Goal: Information Seeking & Learning: Understand process/instructions

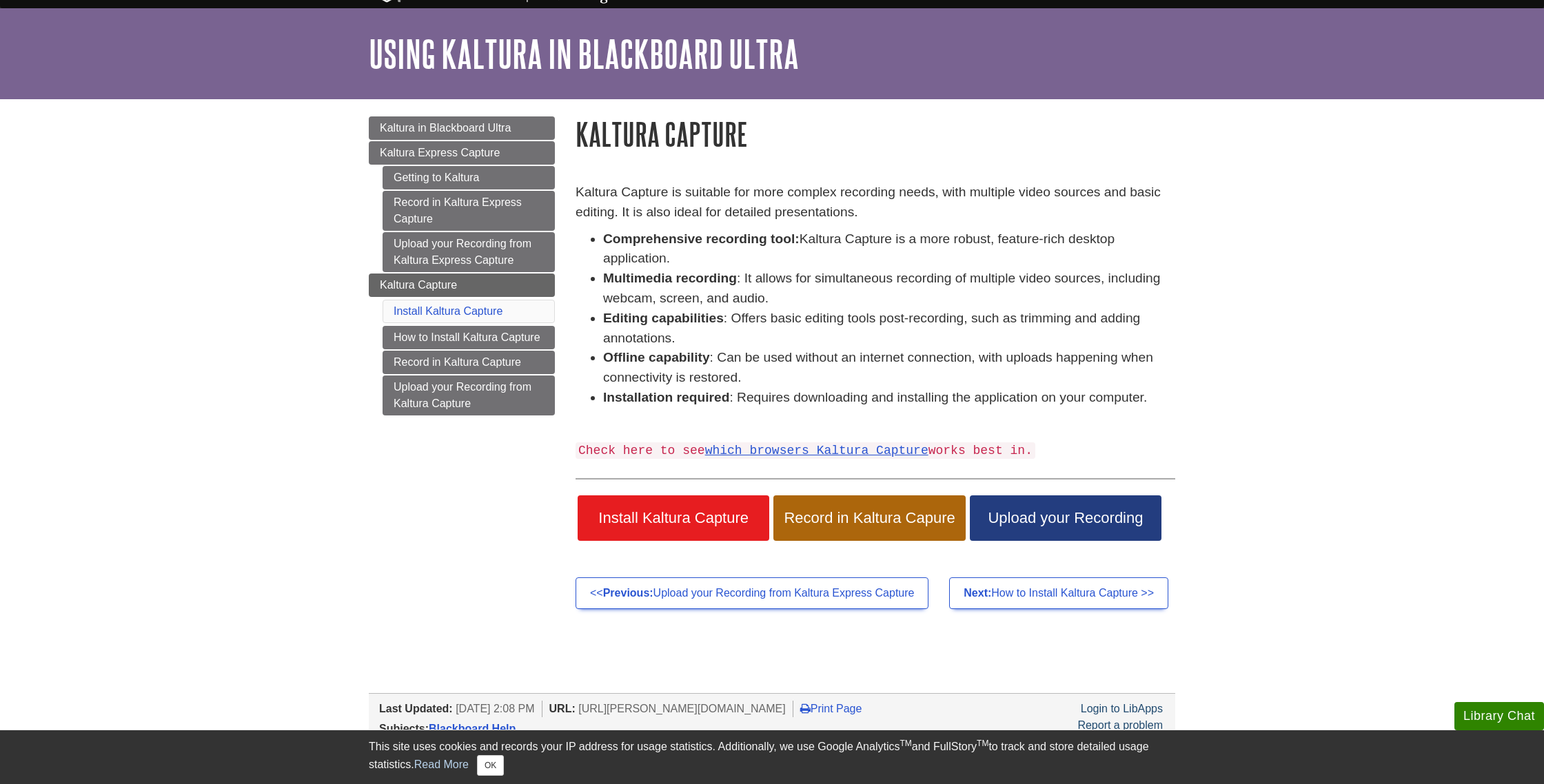
scroll to position [35, 0]
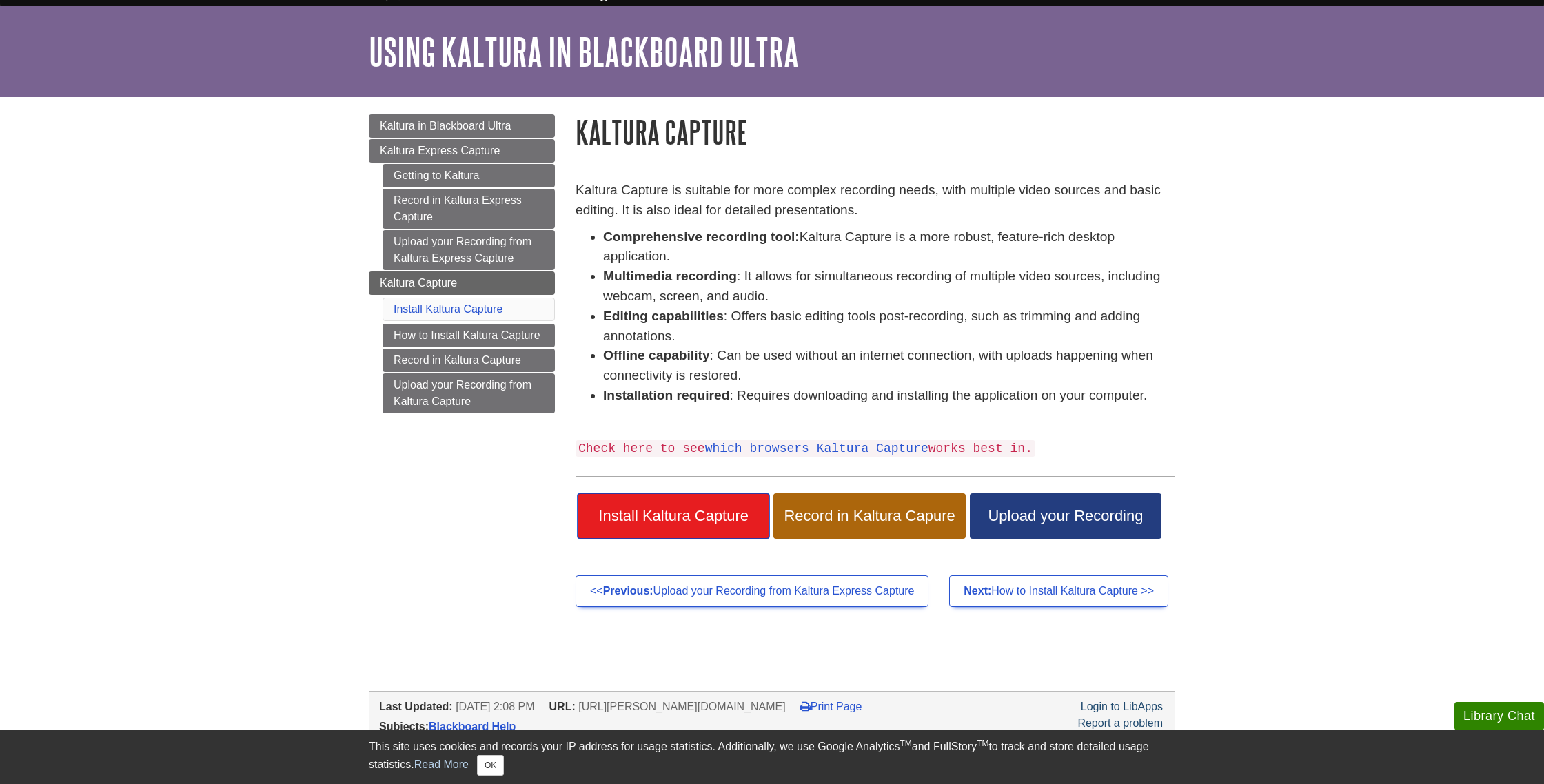
click at [716, 516] on span "Install Kaltura Capture" at bounding box center [673, 516] width 171 height 18
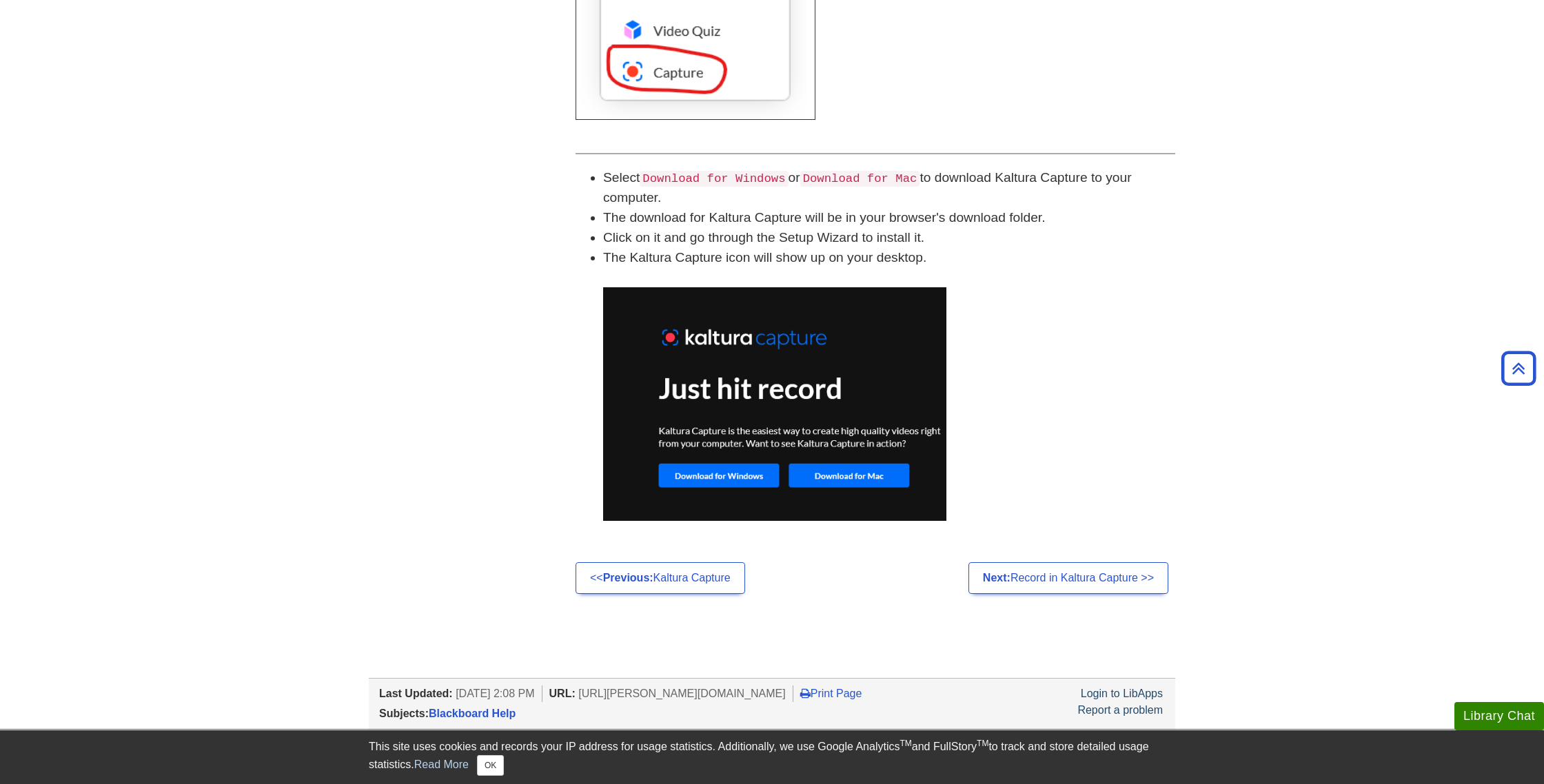
scroll to position [863, 0]
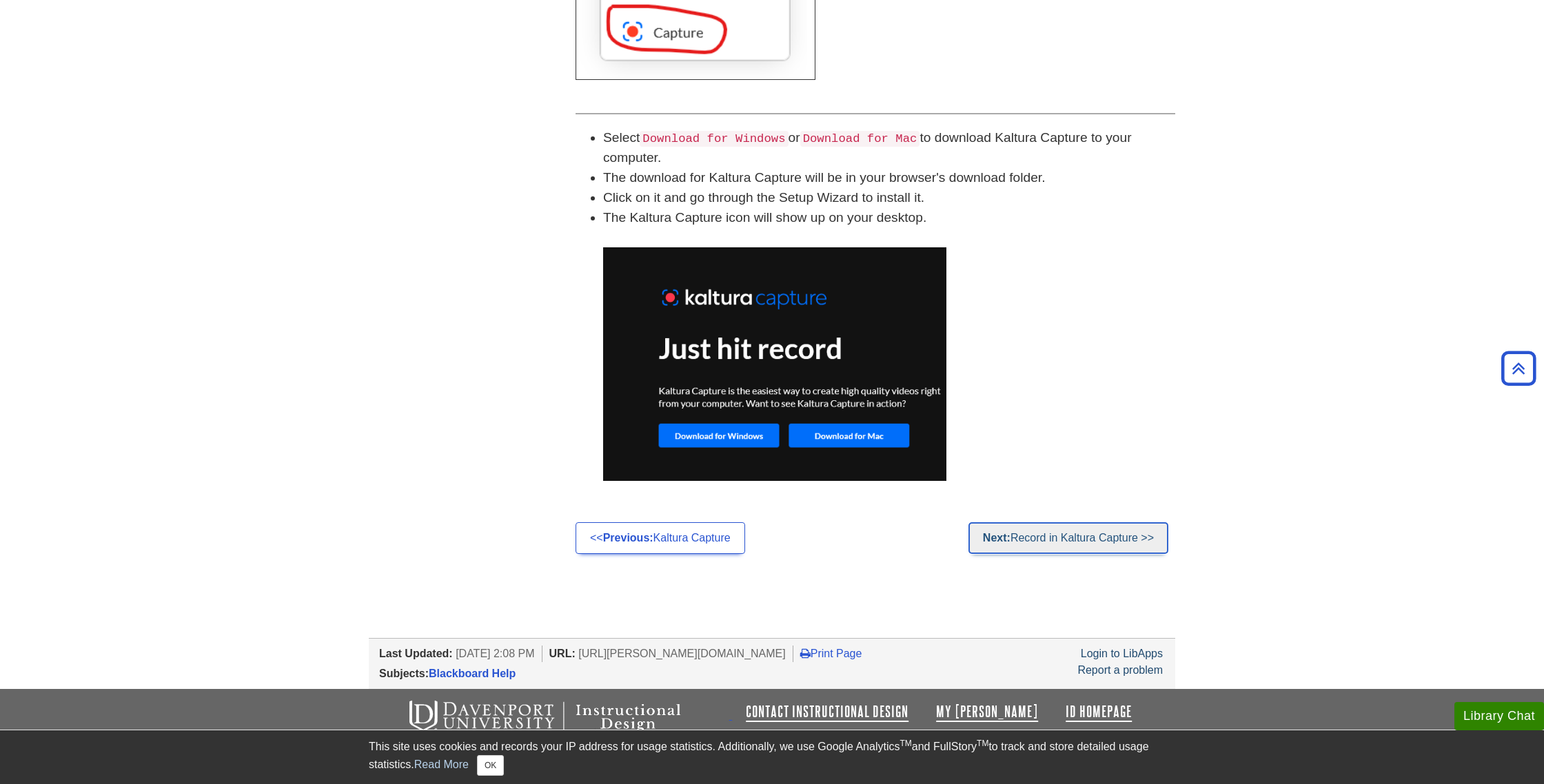
click at [1023, 535] on link "Next: Record in Kaltura Capture >>" at bounding box center [1068, 538] width 200 height 31
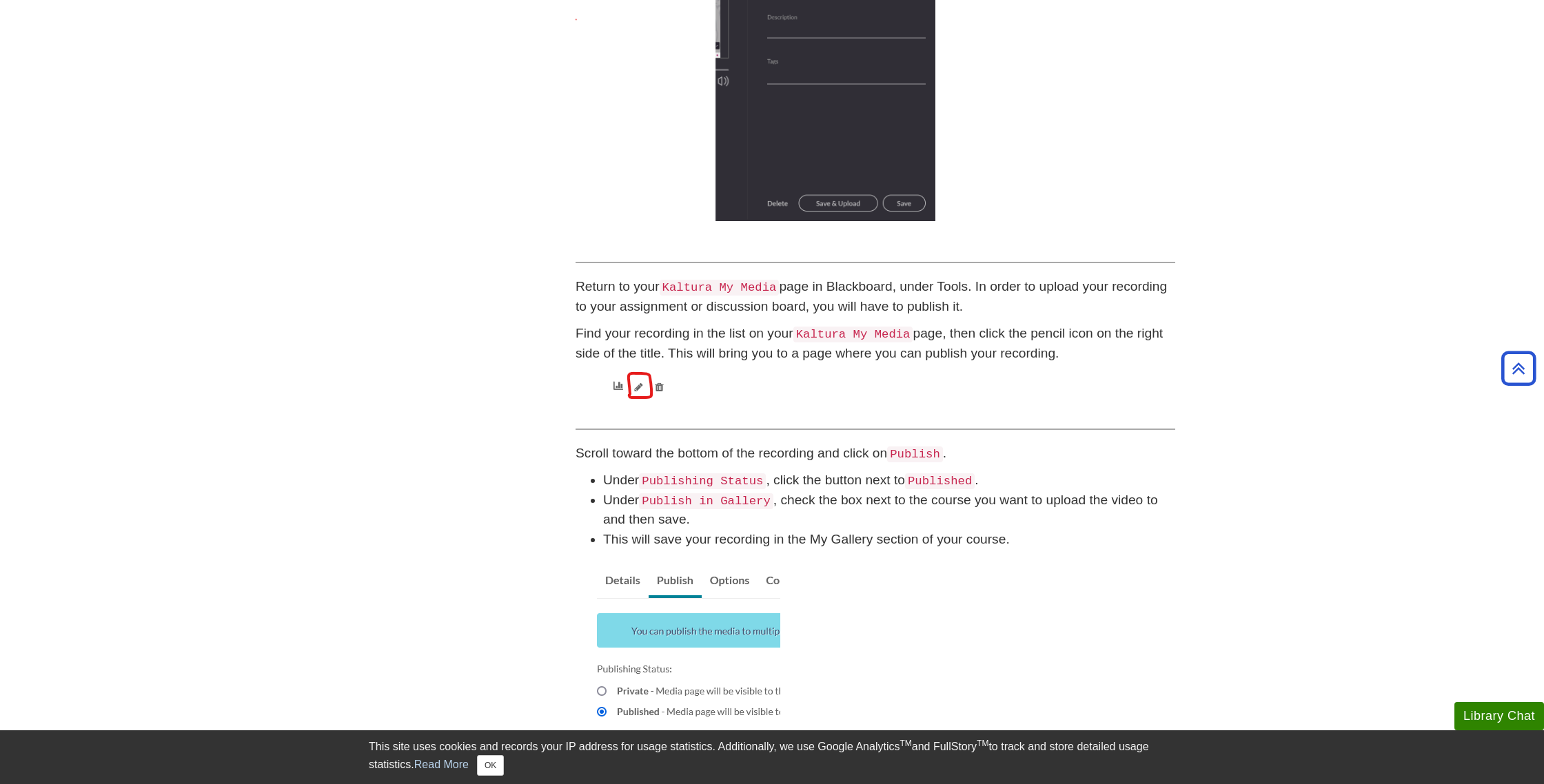
scroll to position [669, 0]
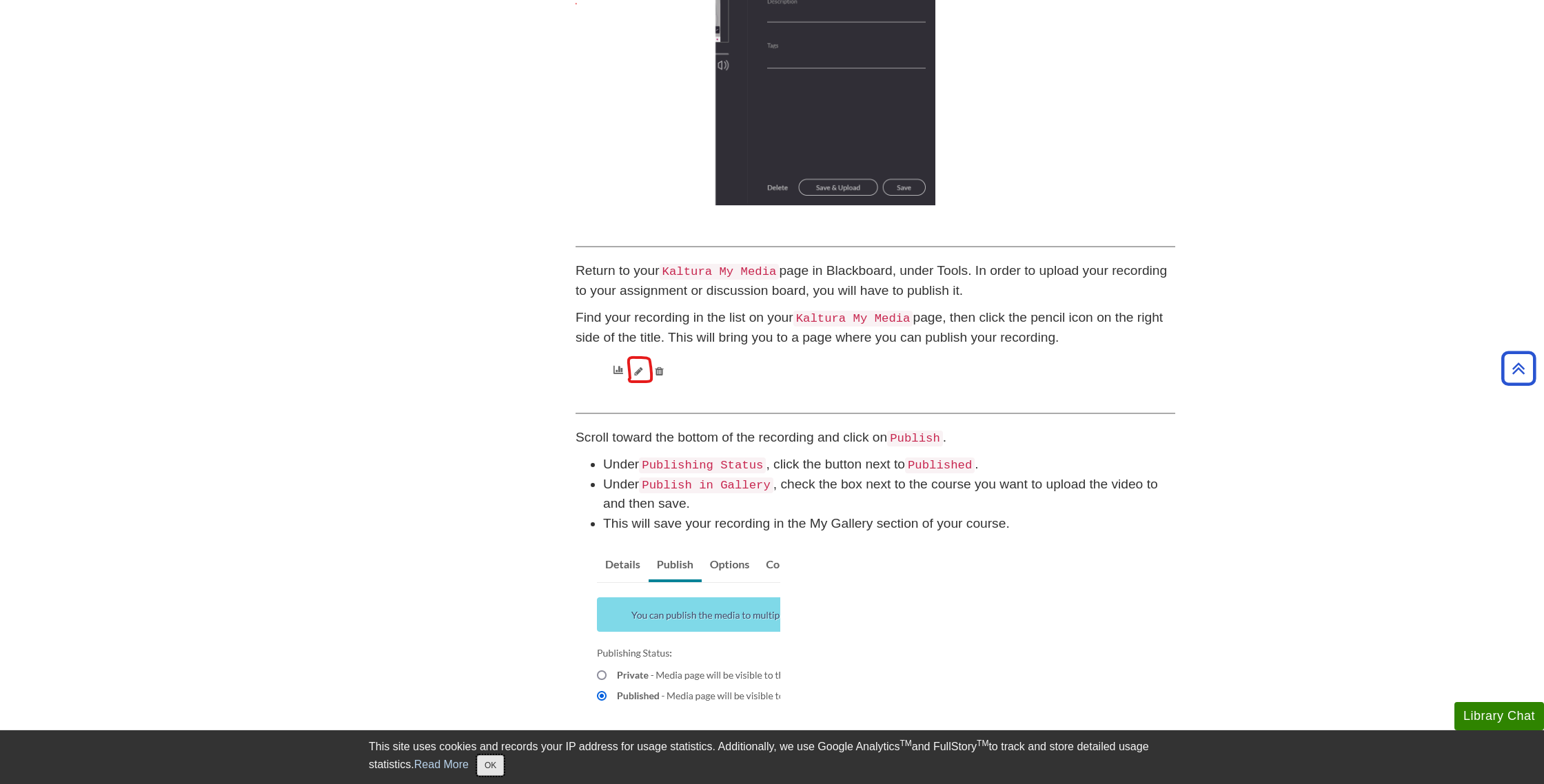
click at [500, 765] on button "OK" at bounding box center [491, 765] width 27 height 21
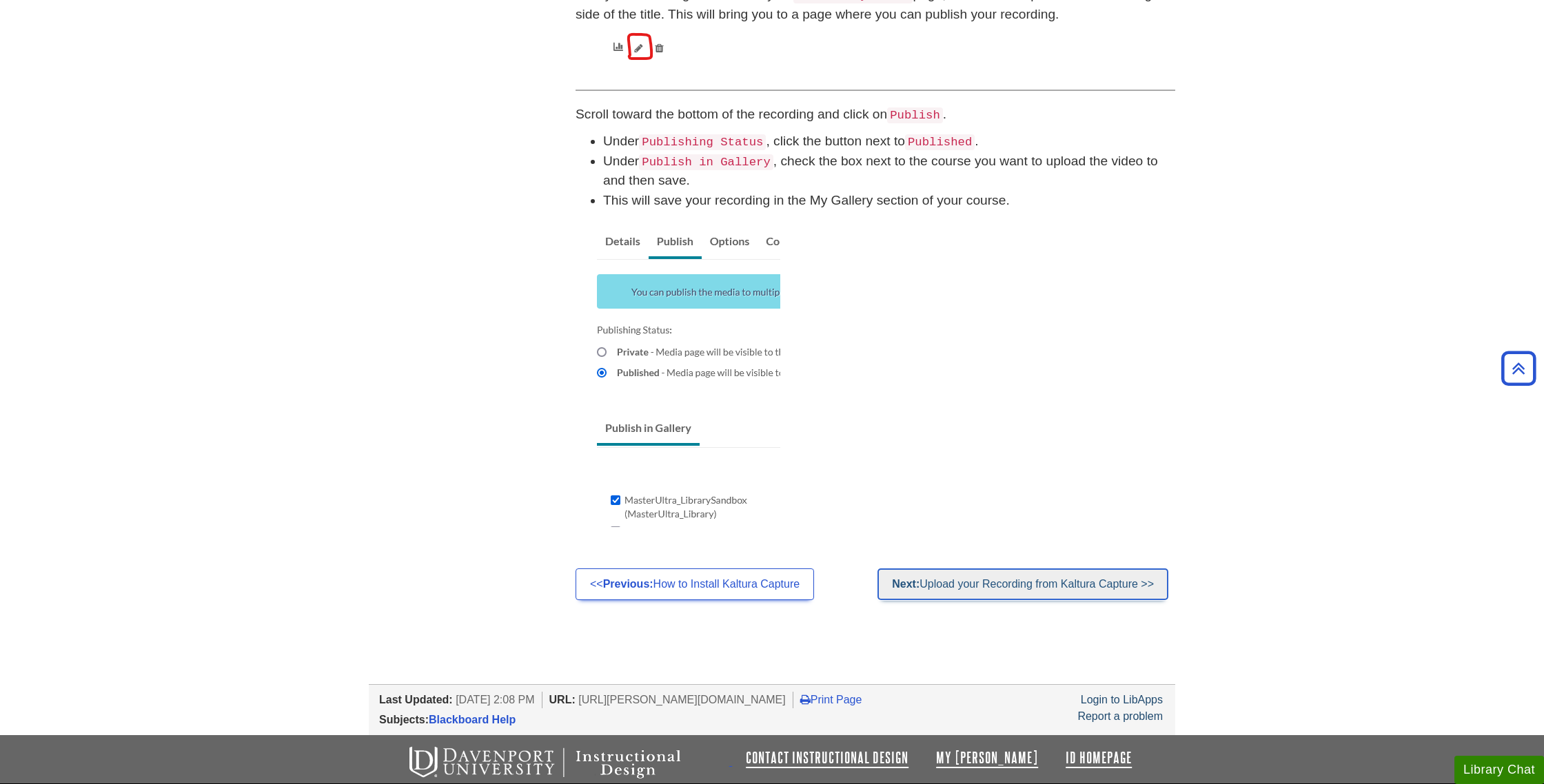
scroll to position [994, 0]
click at [1031, 586] on link "Next: Upload your Recording from Kaltura Capture >>" at bounding box center [1023, 583] width 291 height 31
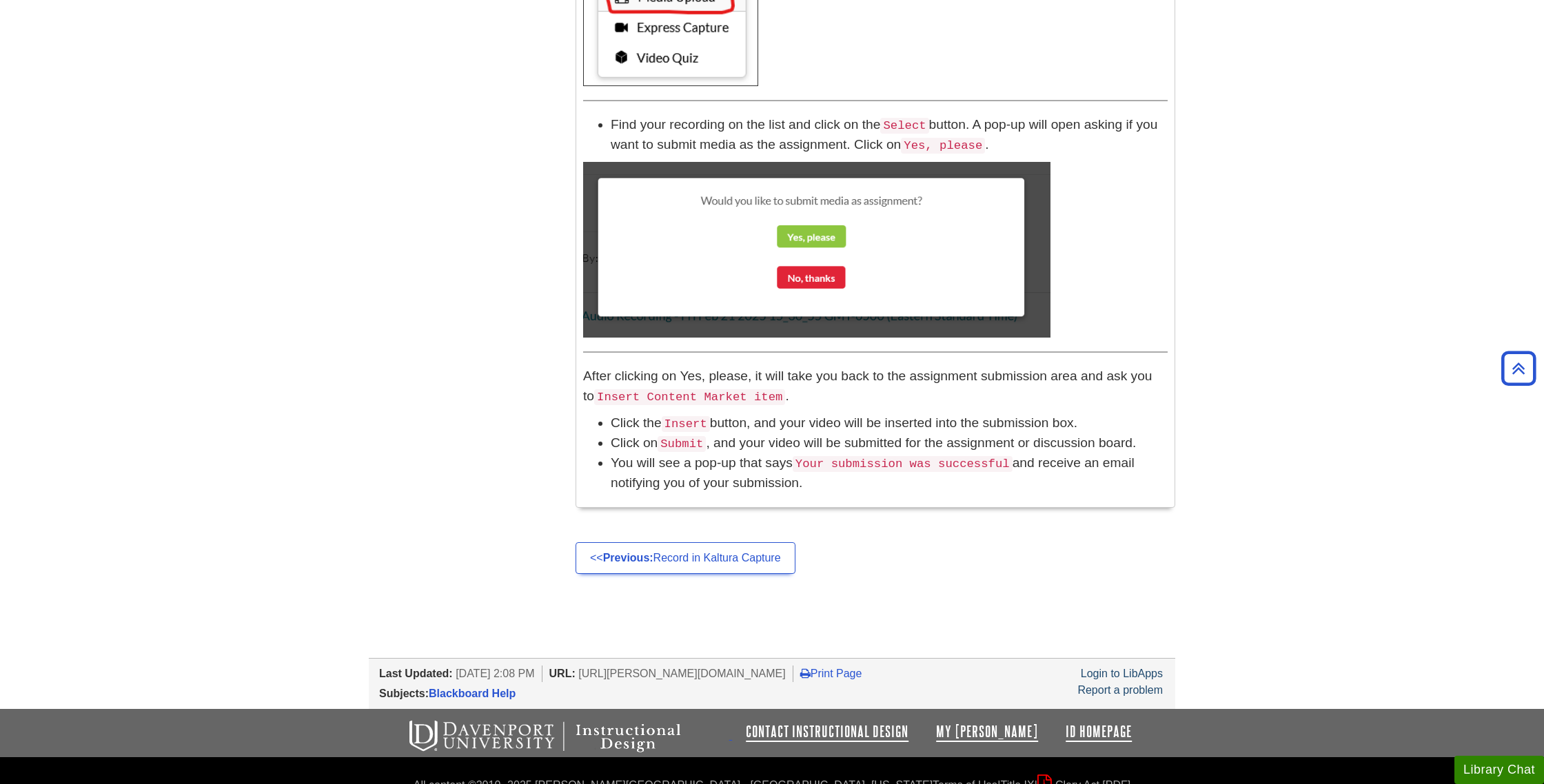
scroll to position [1297, 0]
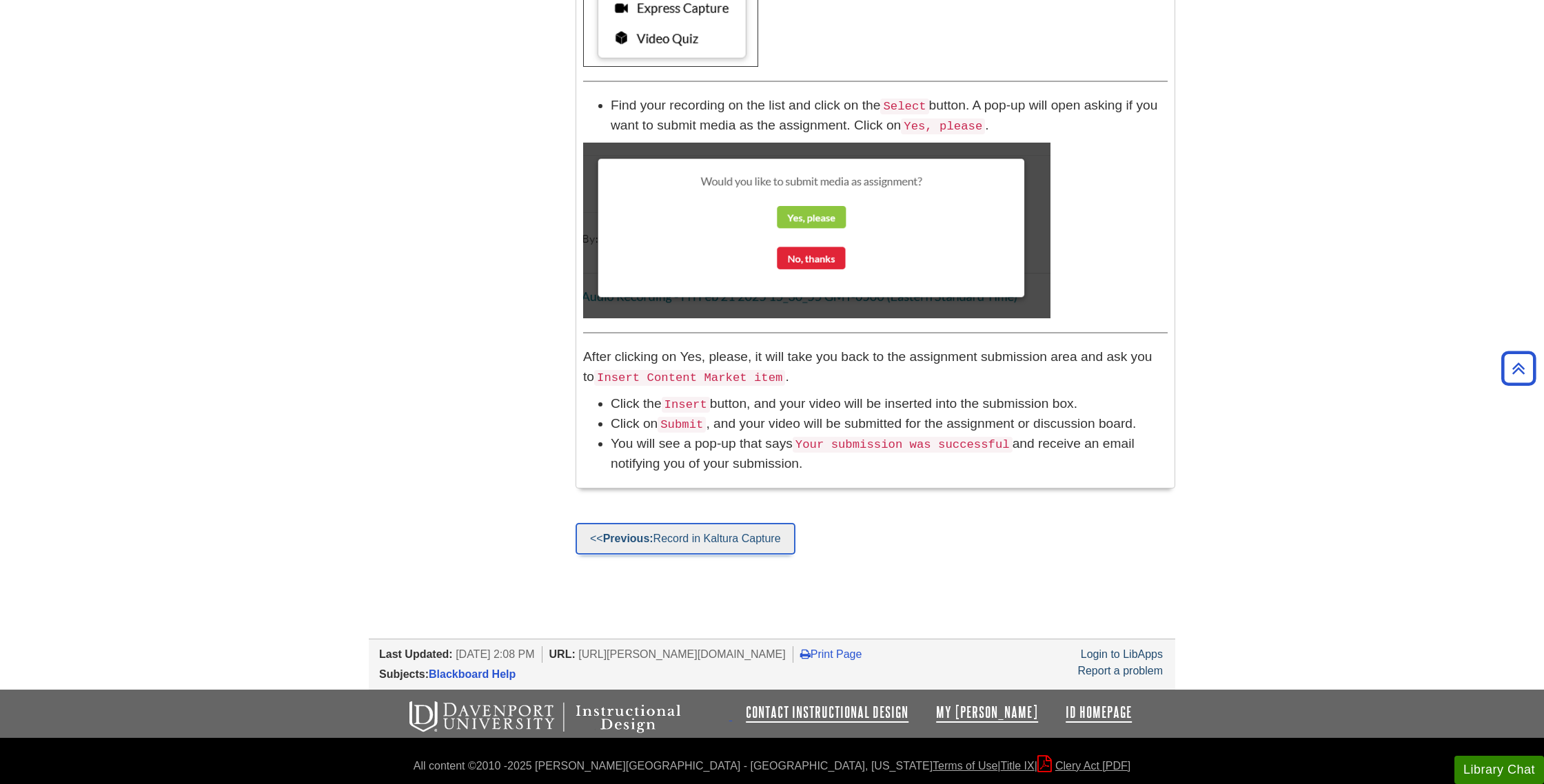
click at [740, 544] on link "<< Previous: Record in Kaltura Capture" at bounding box center [685, 538] width 220 height 31
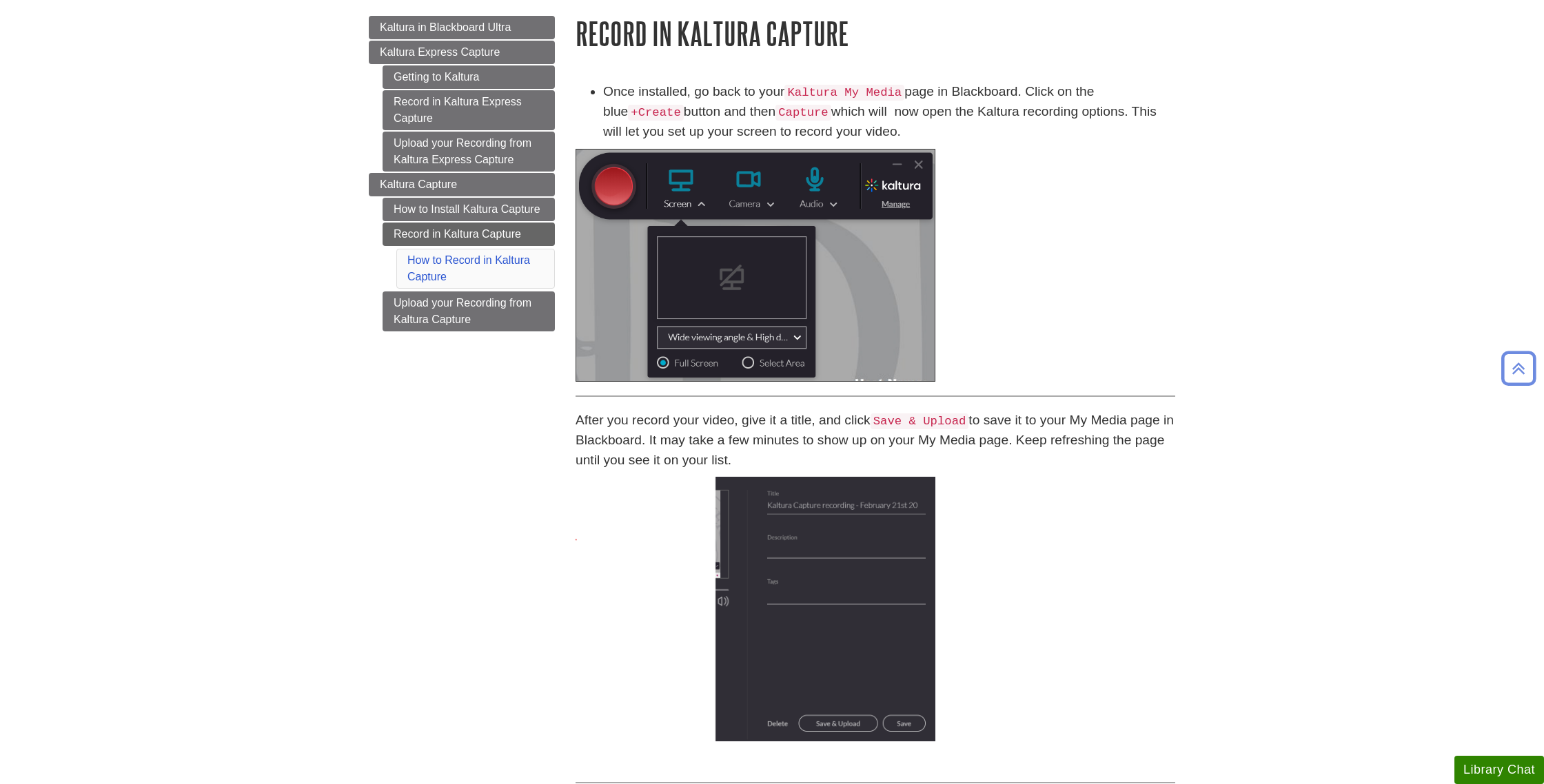
scroll to position [132, 0]
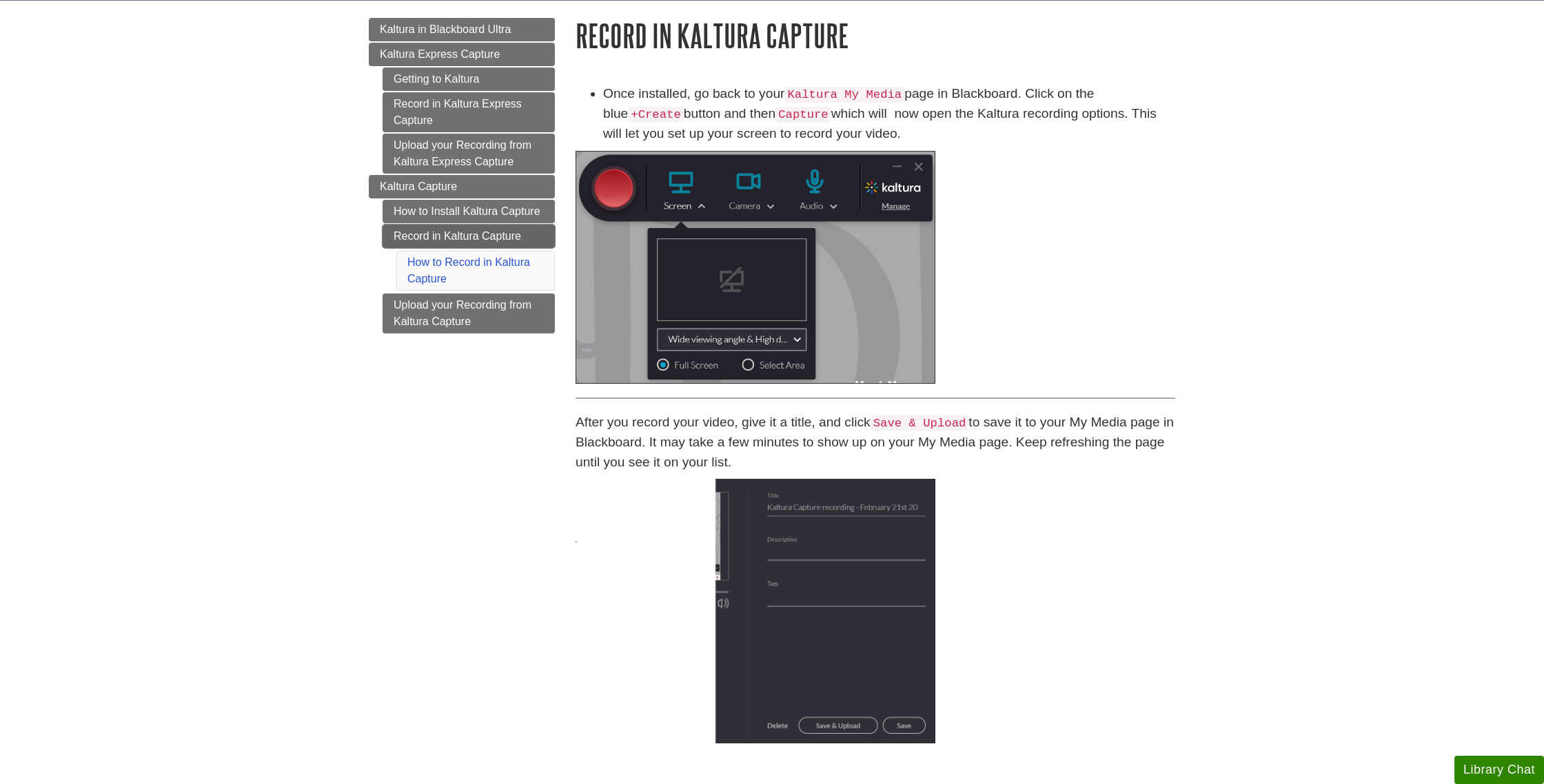
click at [513, 237] on link "Record in Kaltura Capture" at bounding box center [469, 236] width 172 height 23
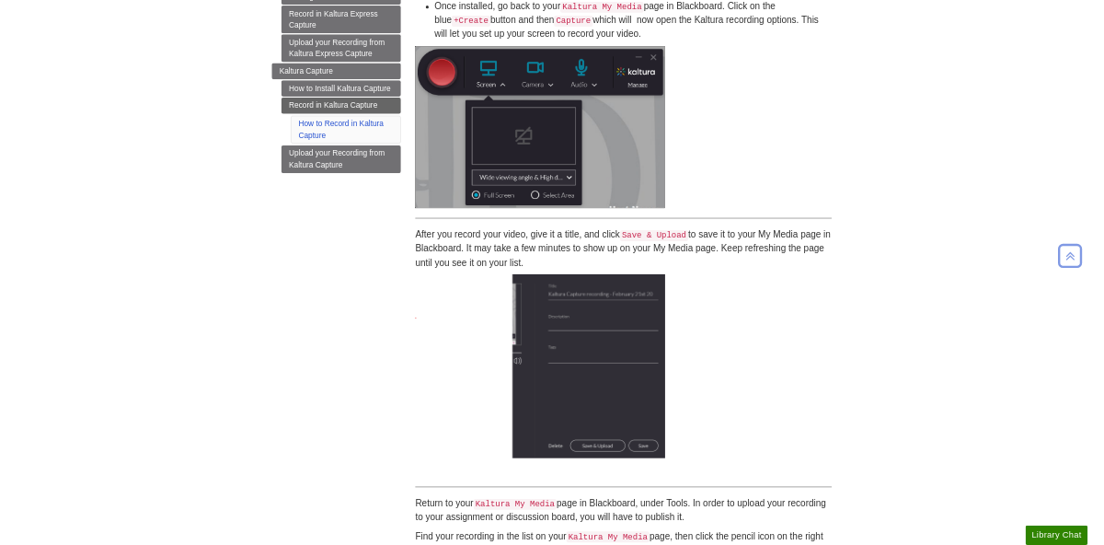
scroll to position [290, 0]
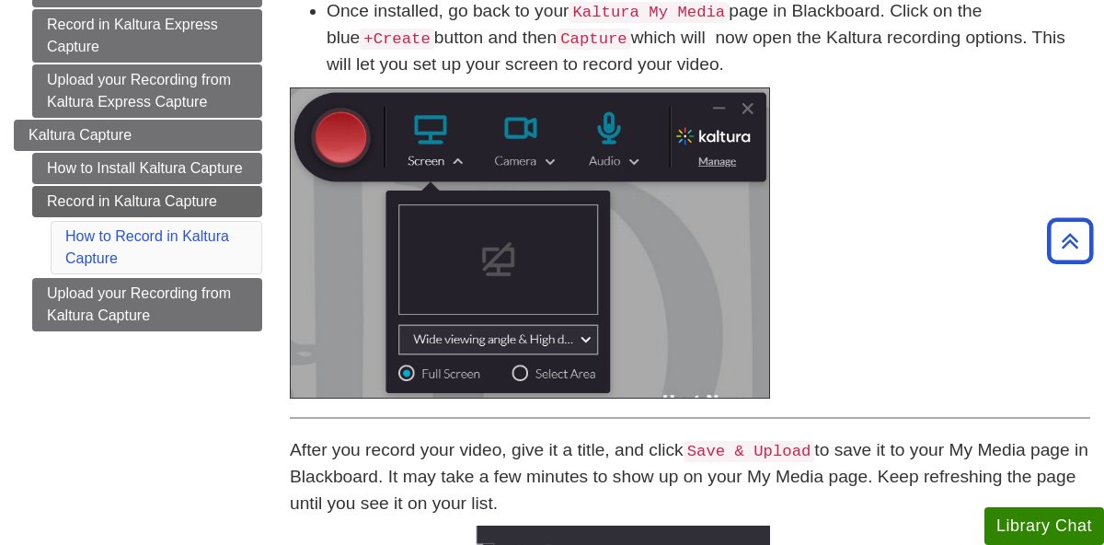
drag, startPoint x: 883, startPoint y: 166, endPoint x: 664, endPoint y: 113, distance: 225.2
click at [612, 160] on p at bounding box center [690, 242] width 800 height 311
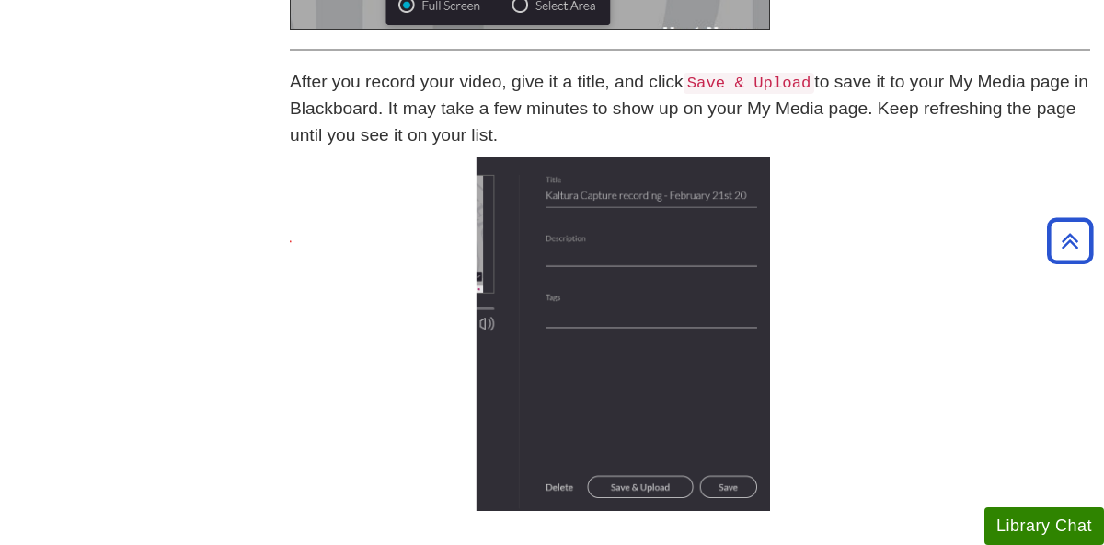
scroll to position [659, 0]
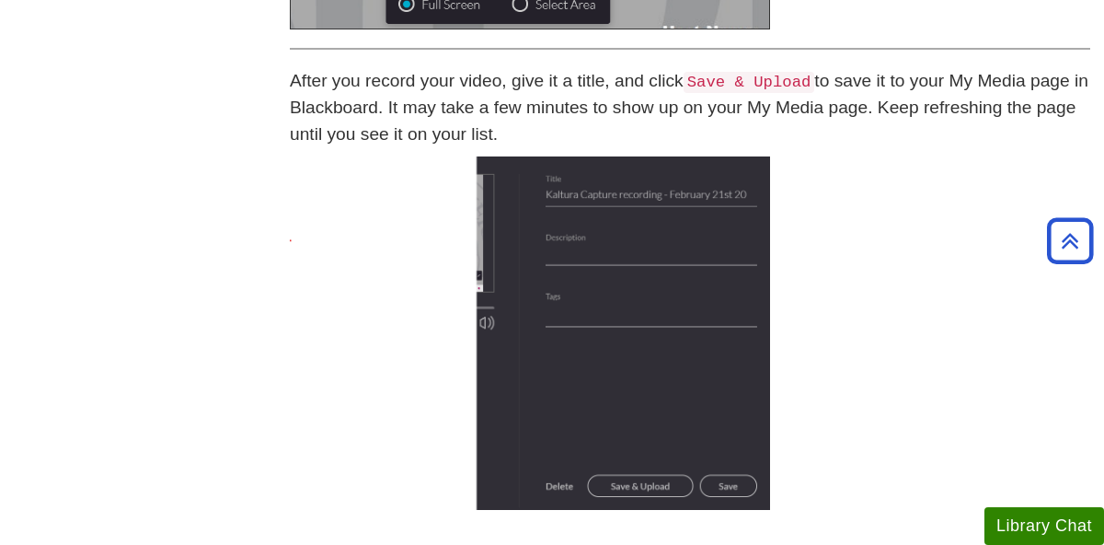
drag, startPoint x: 867, startPoint y: 213, endPoint x: 854, endPoint y: 79, distance: 134.0
click at [819, 239] on p at bounding box center [690, 332] width 800 height 353
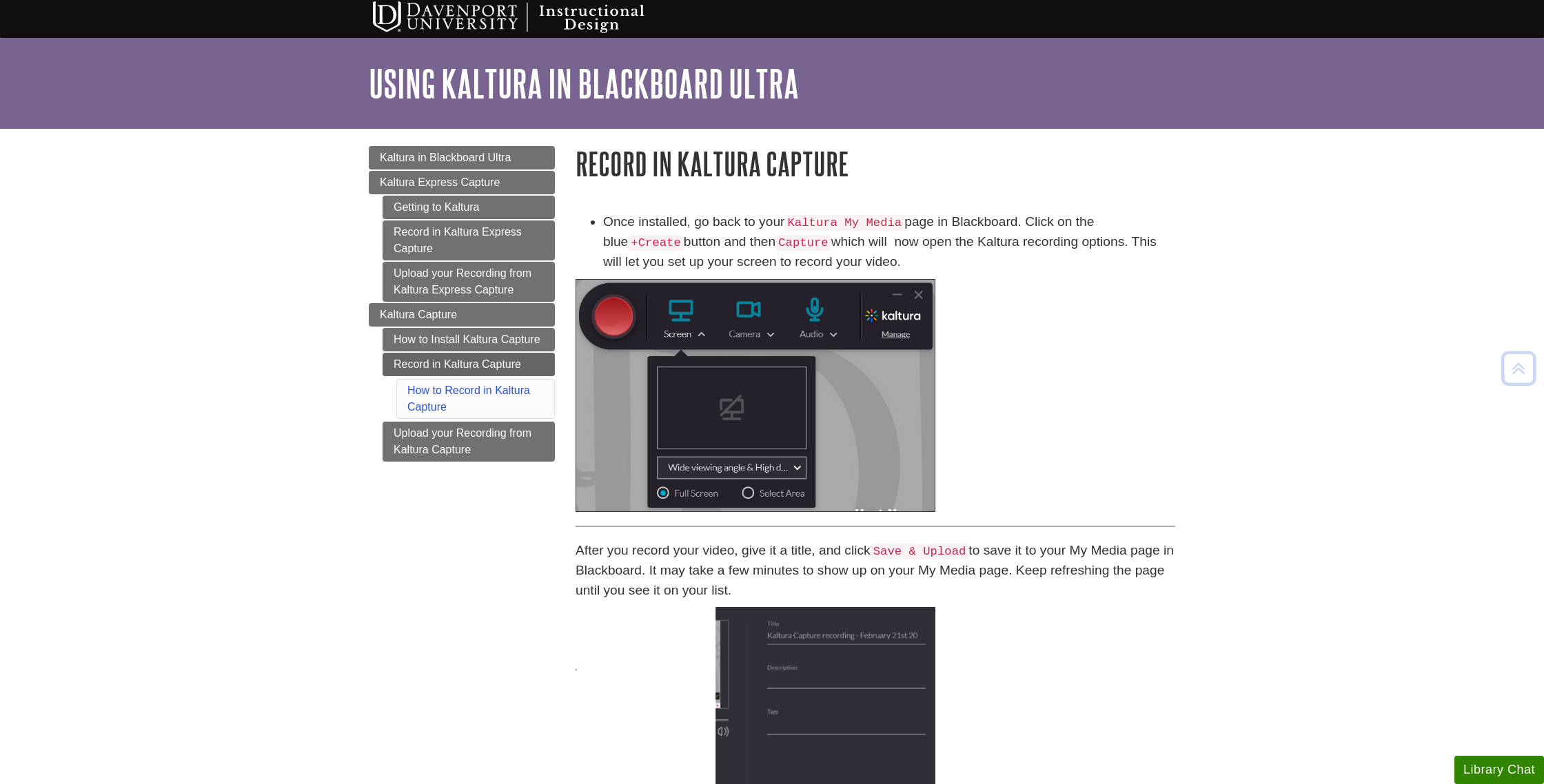
scroll to position [0, 0]
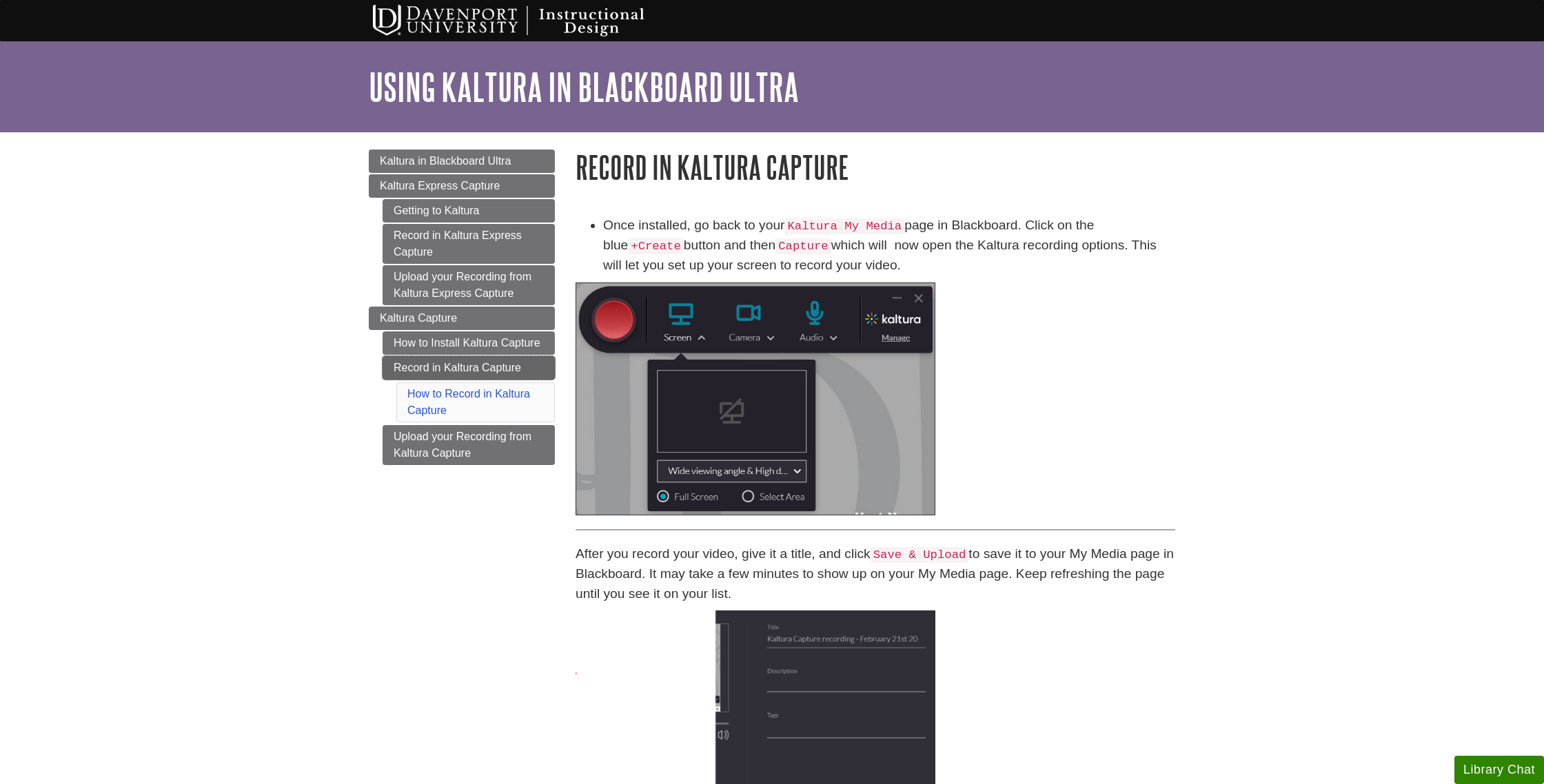
click at [487, 368] on link "Record in Kaltura Capture" at bounding box center [469, 368] width 172 height 23
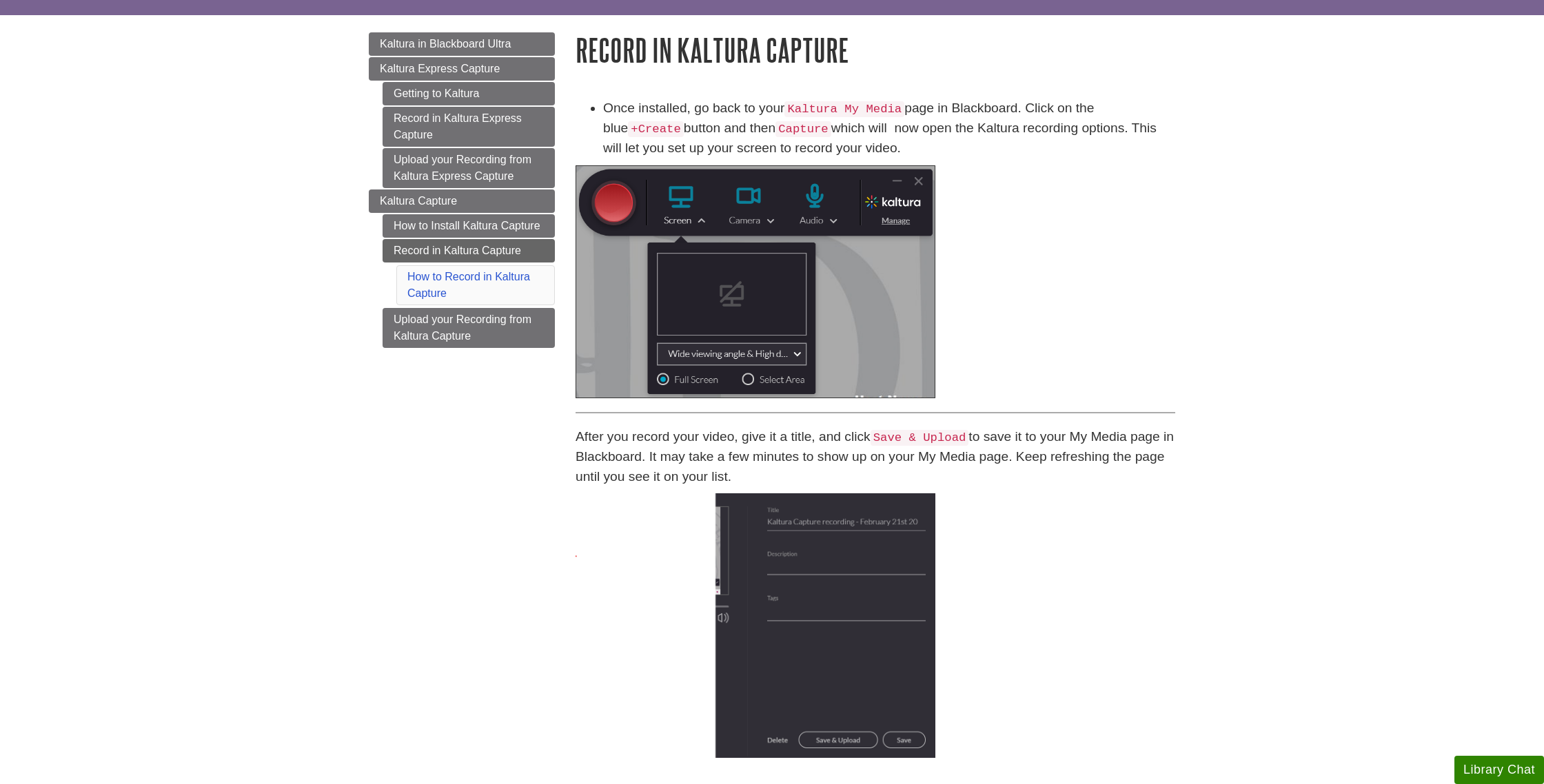
scroll to position [109, 0]
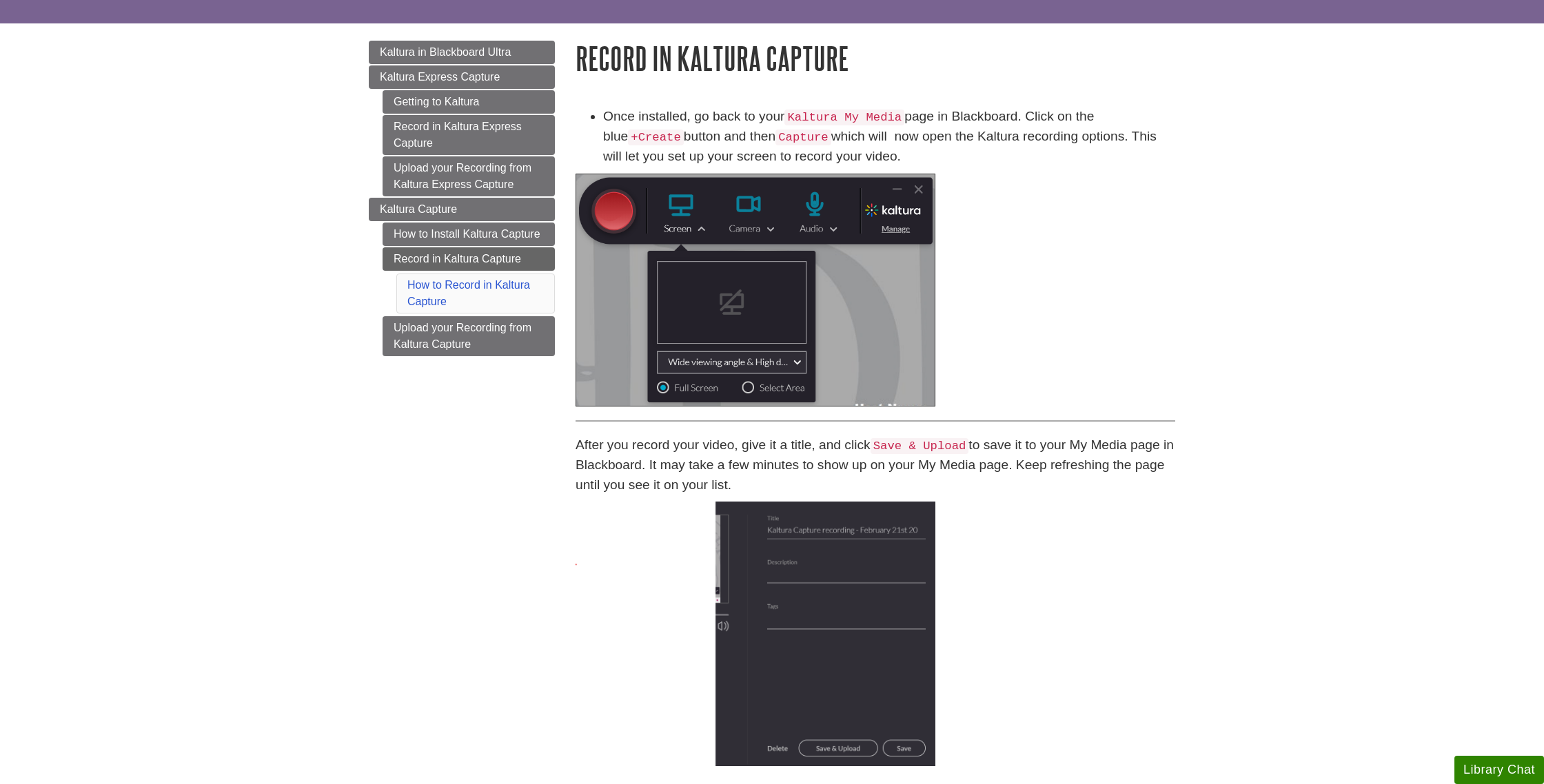
click at [878, 290] on img at bounding box center [755, 290] width 360 height 233
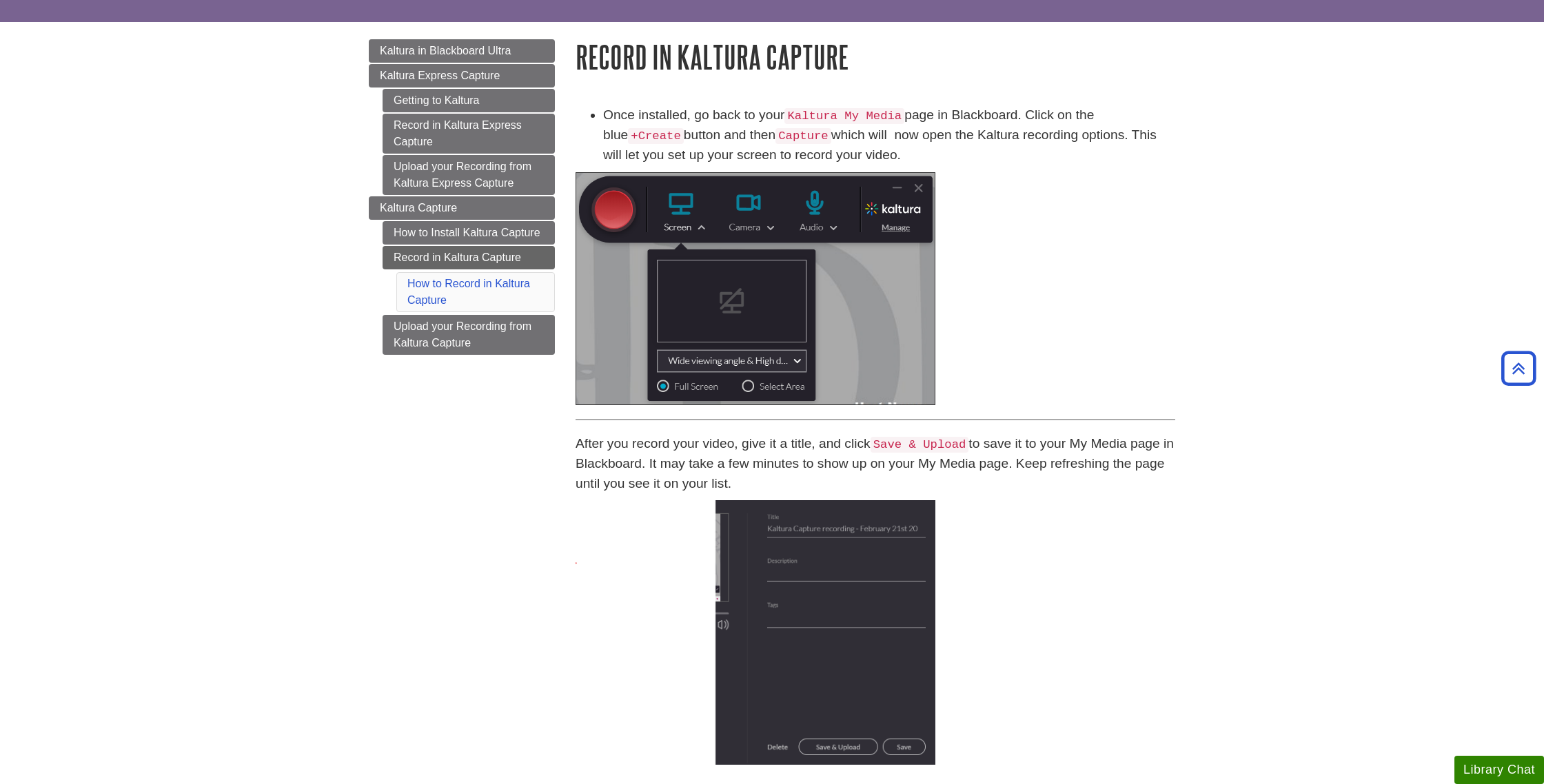
scroll to position [0, 0]
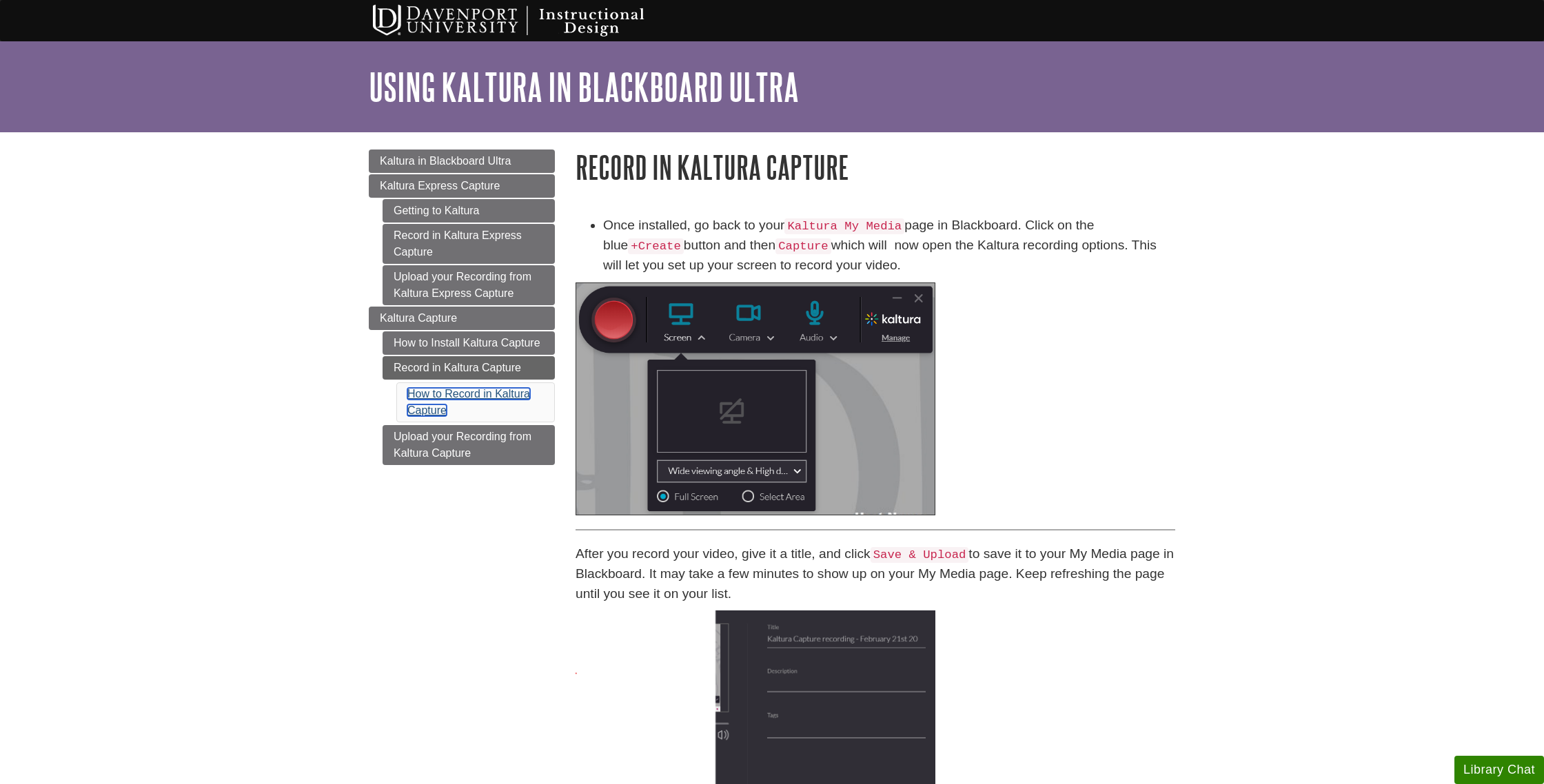
click at [486, 395] on link "How to Record in Kaltura Capture" at bounding box center [469, 402] width 123 height 28
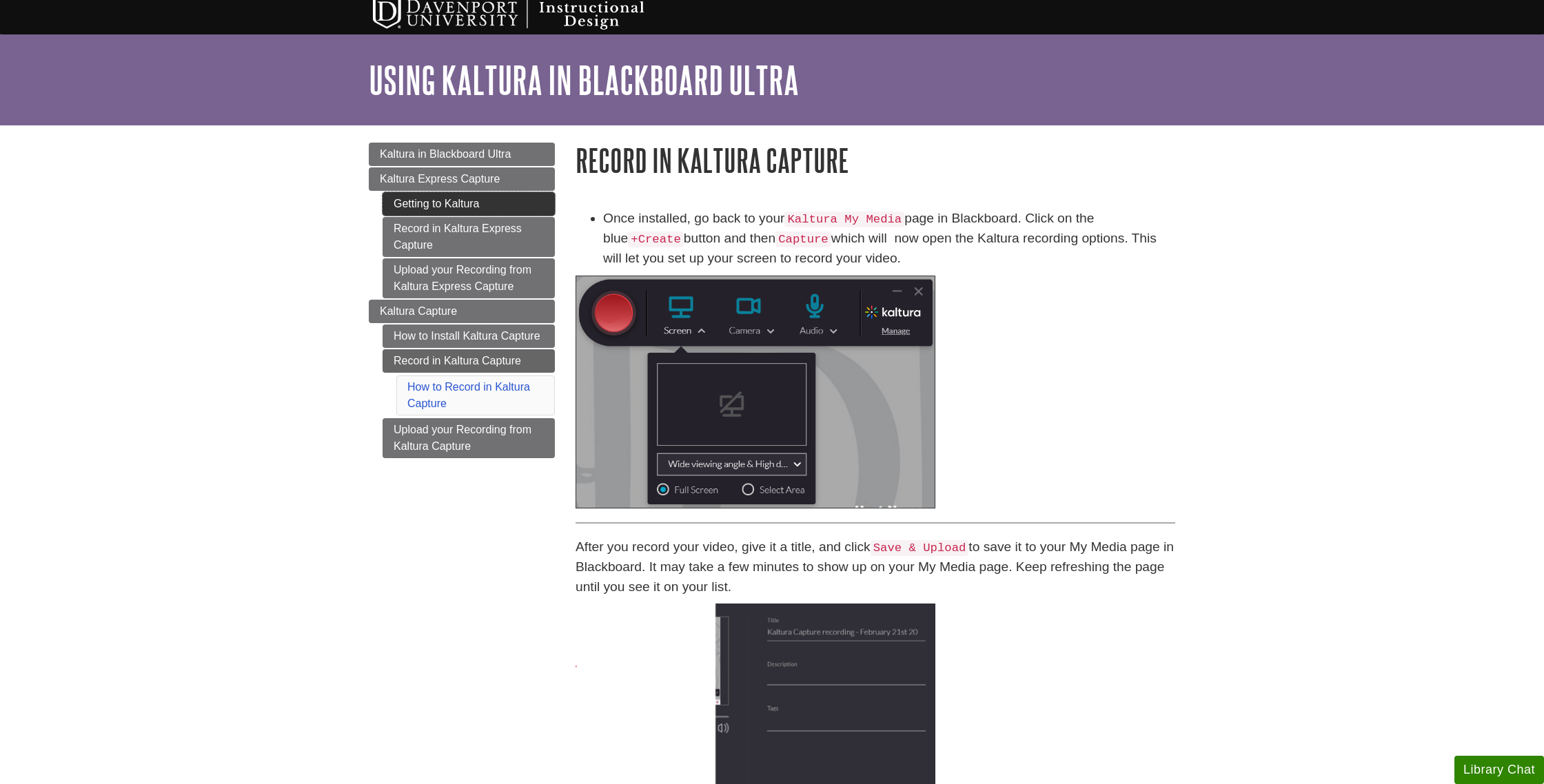
scroll to position [8, 0]
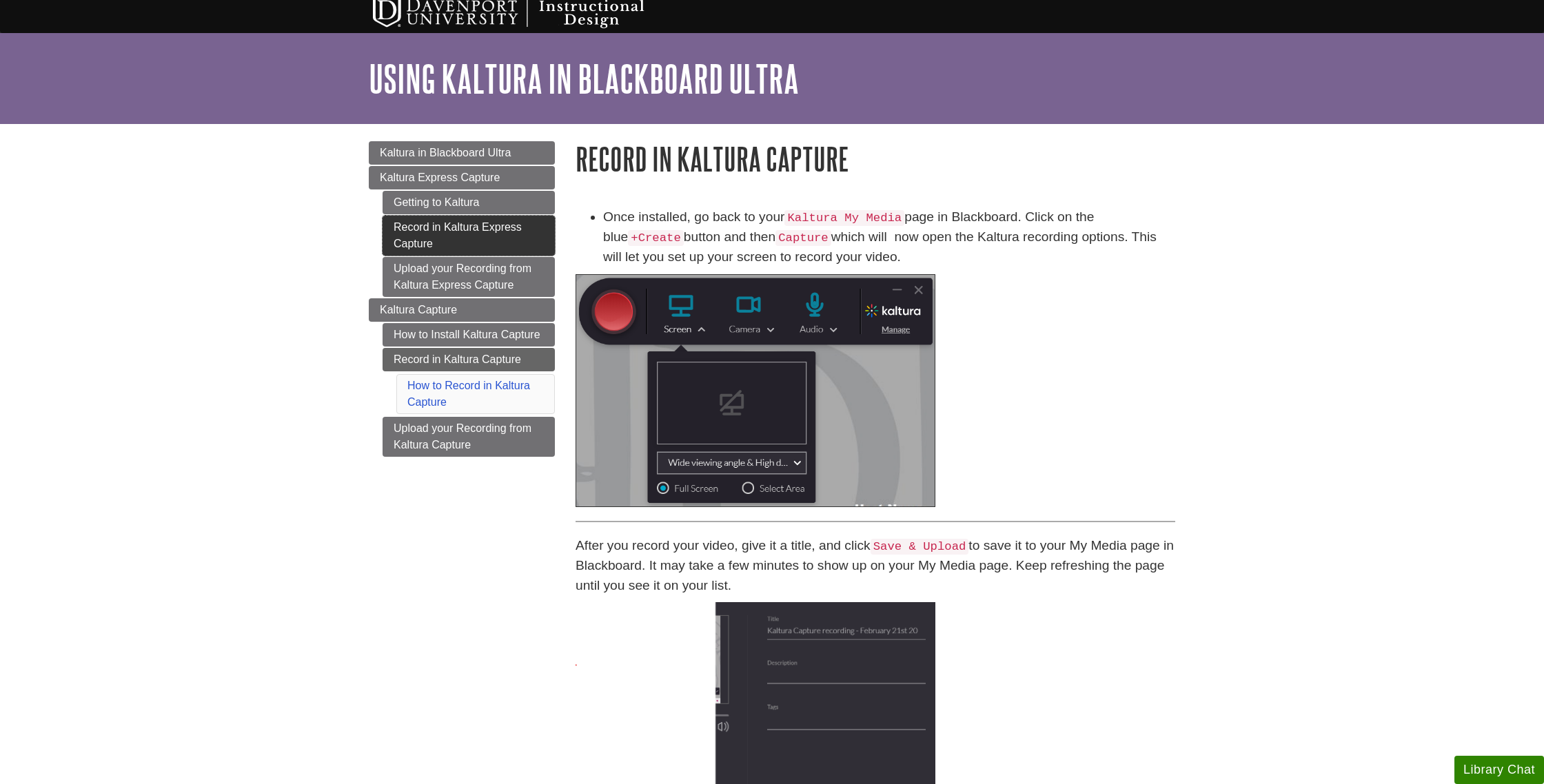
click at [476, 228] on link "Record in Kaltura Express Capture" at bounding box center [469, 235] width 172 height 40
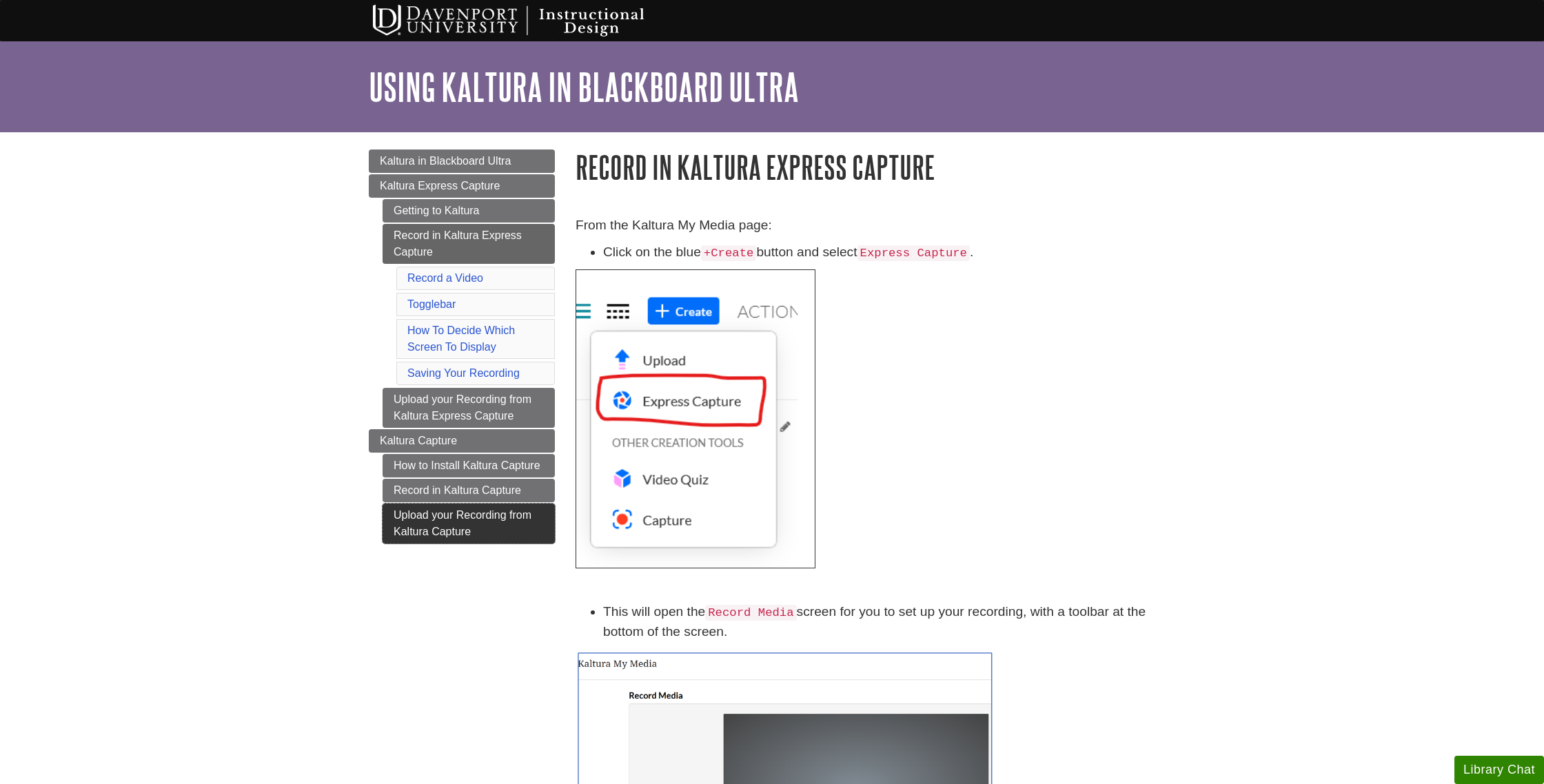
click at [485, 518] on link "Upload your Recording from Kaltura Capture" at bounding box center [469, 523] width 172 height 40
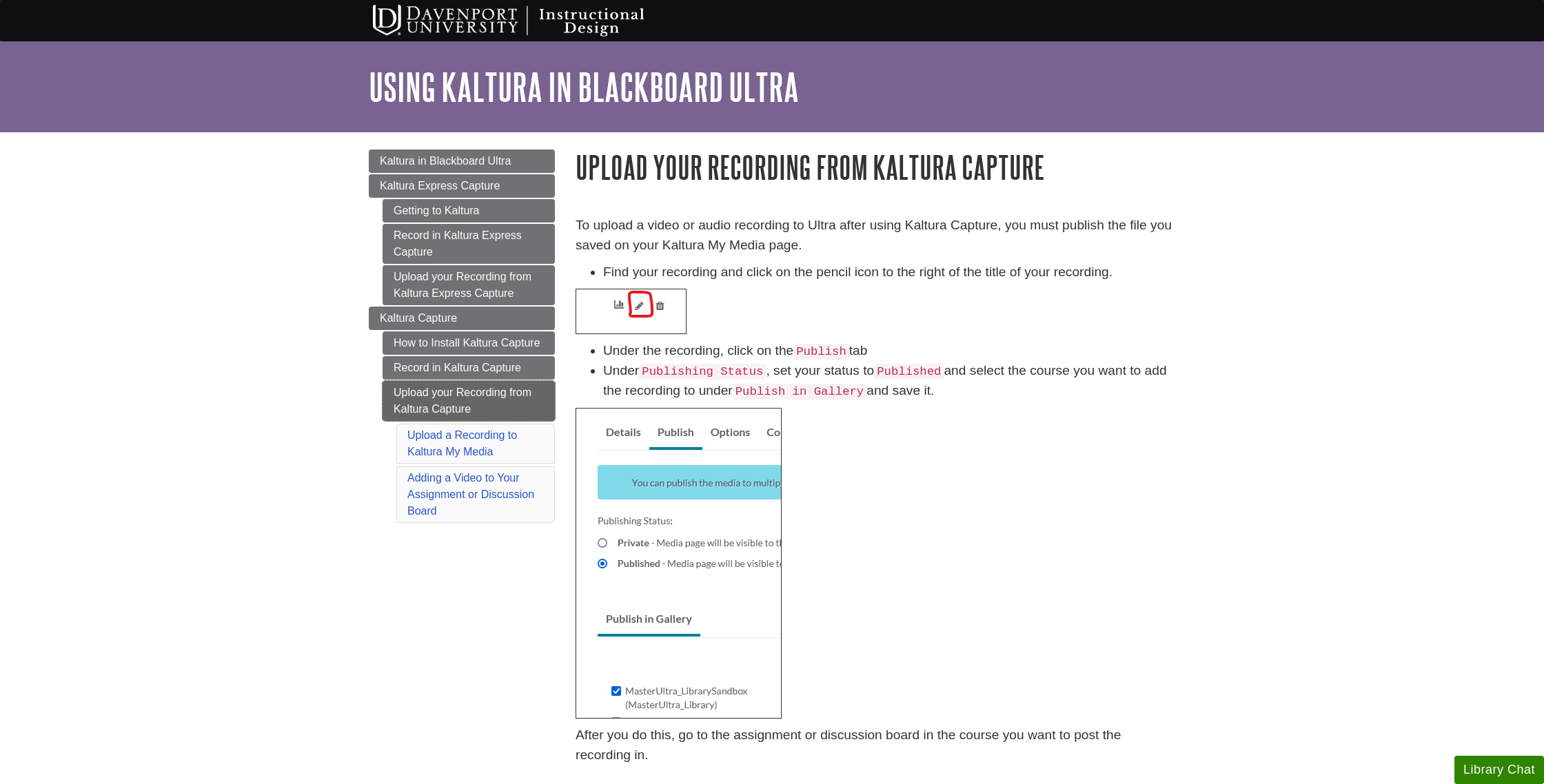
click at [475, 392] on link "Upload your Recording from Kaltura Capture" at bounding box center [469, 401] width 172 height 40
click at [470, 399] on link "Upload your Recording from Kaltura Capture" at bounding box center [469, 401] width 172 height 40
click at [483, 362] on link "Record in Kaltura Capture" at bounding box center [469, 368] width 172 height 23
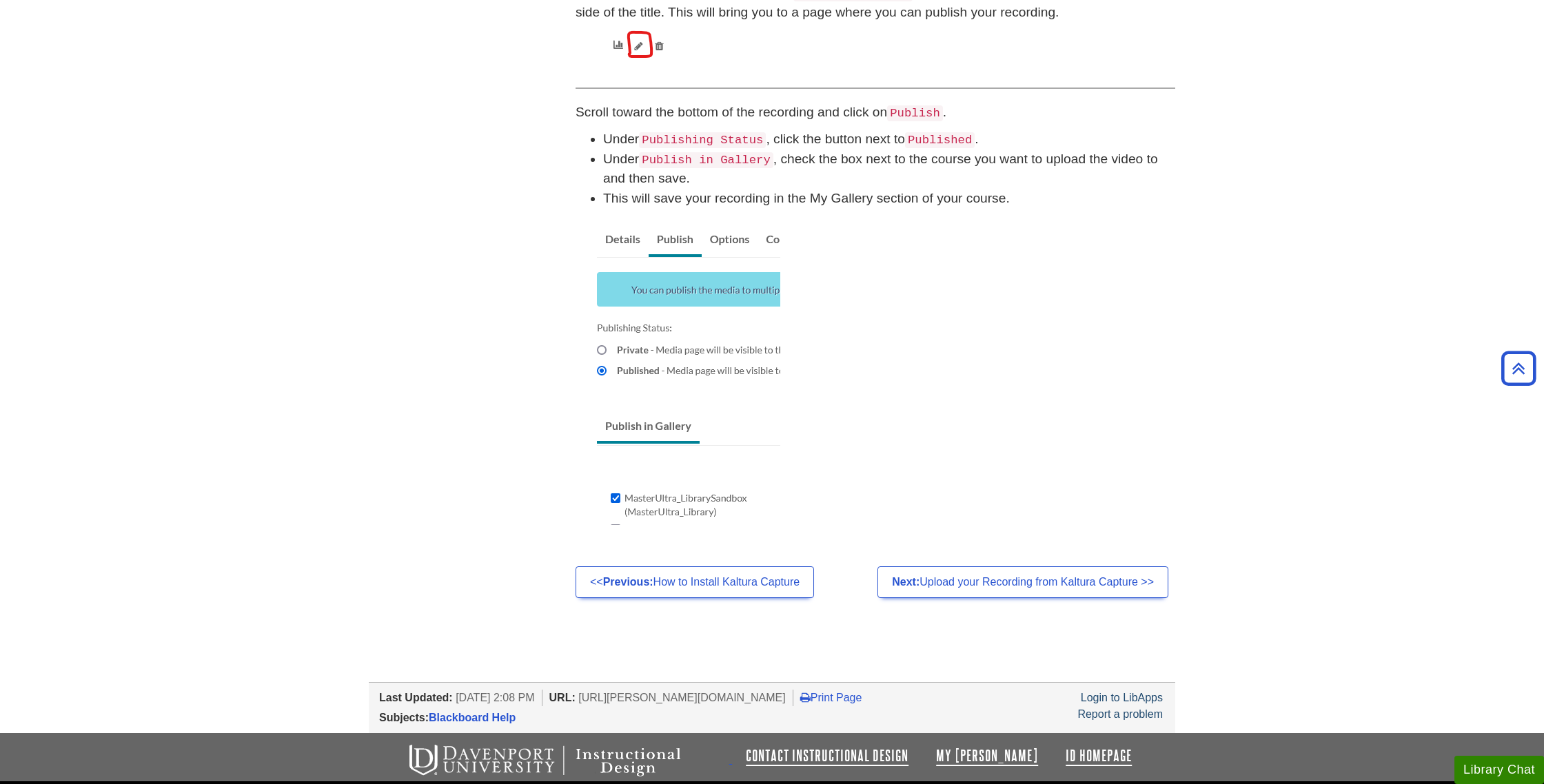
scroll to position [1039, 0]
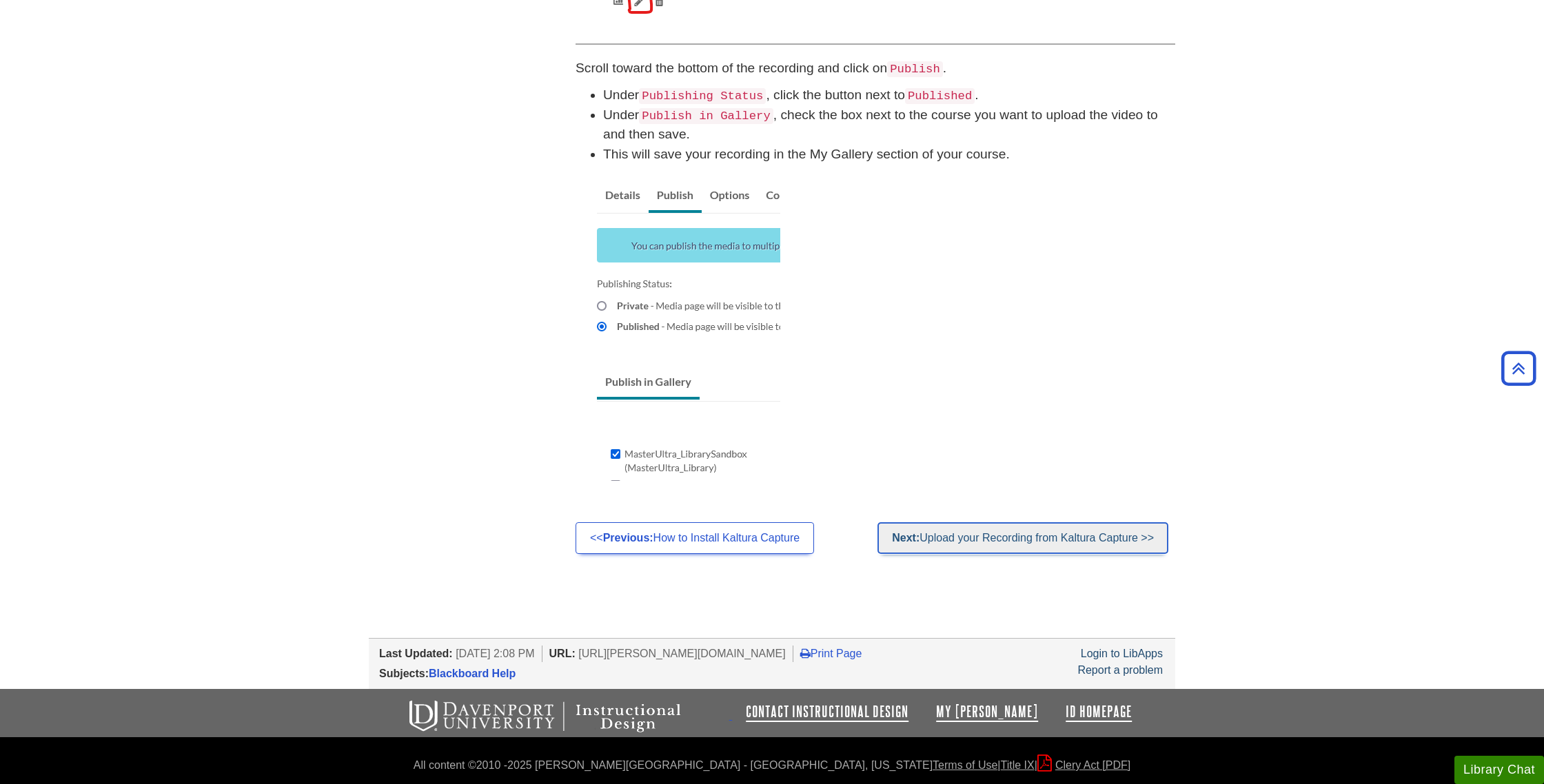
click at [961, 537] on link "Next: Upload your Recording from Kaltura Capture >>" at bounding box center [1023, 538] width 291 height 31
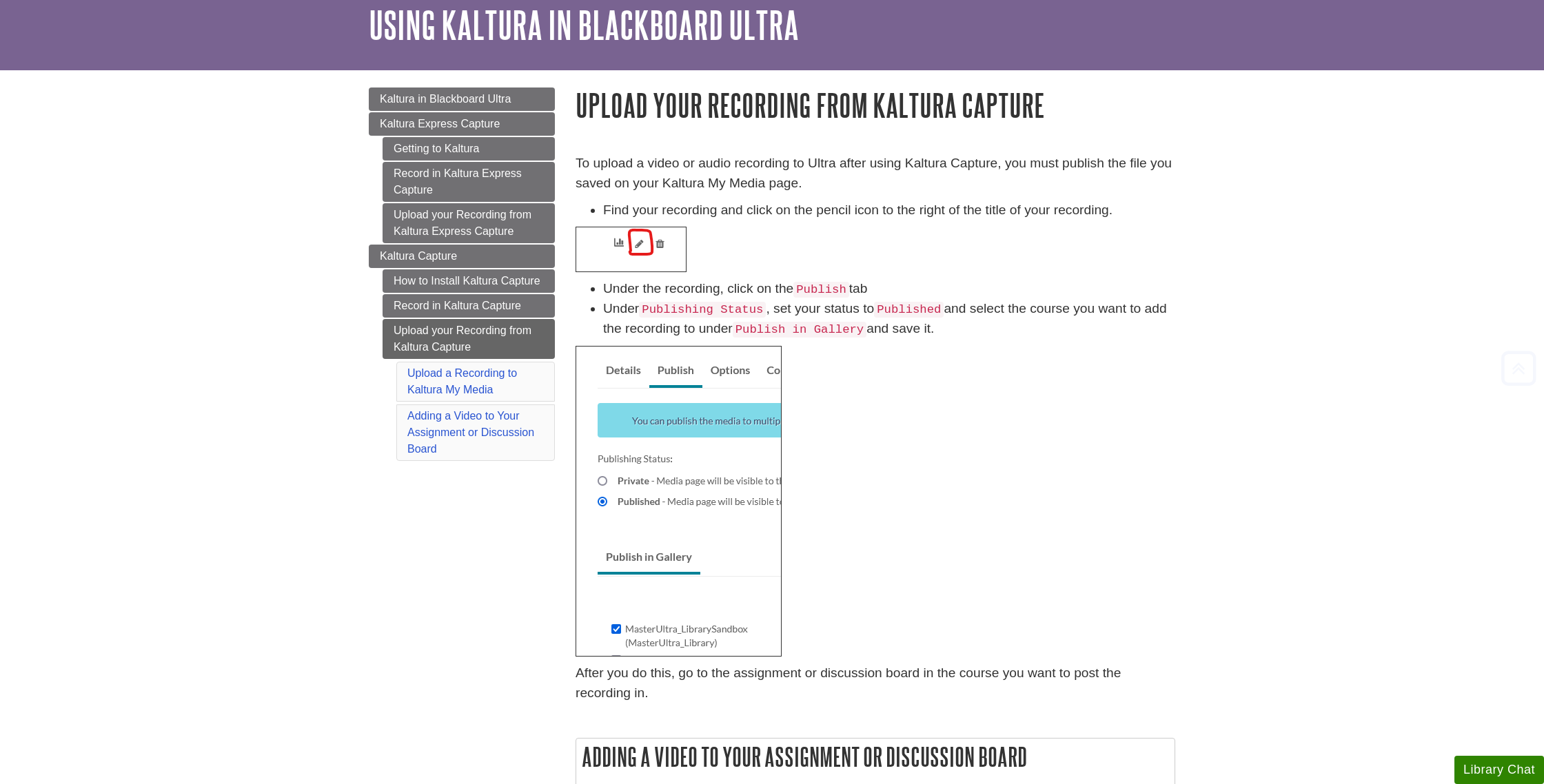
scroll to position [61, 0]
click at [485, 333] on link "Upload your Recording from Kaltura Capture" at bounding box center [469, 339] width 172 height 40
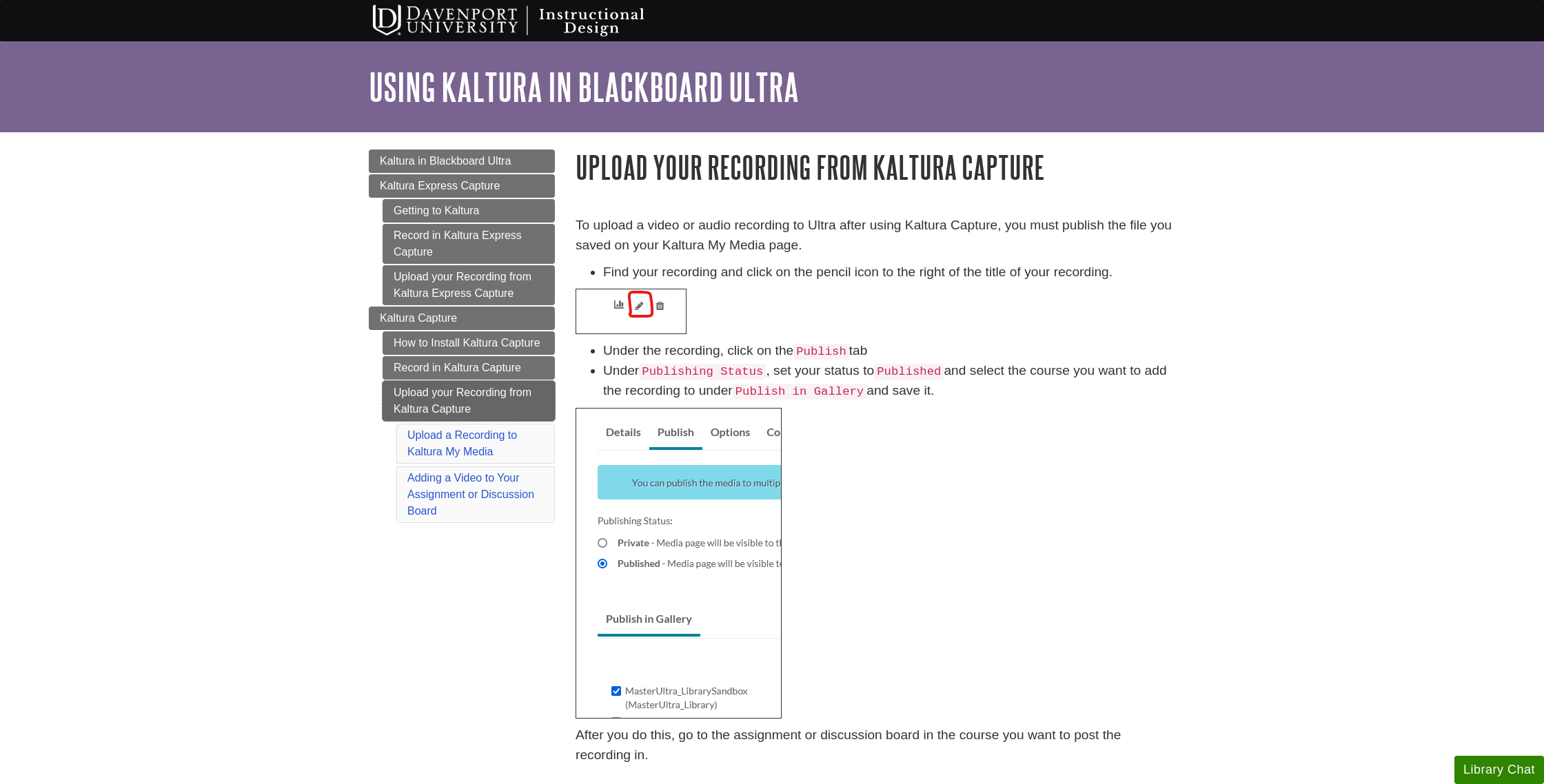
click at [483, 398] on link "Upload your Recording from Kaltura Capture" at bounding box center [469, 401] width 172 height 40
click at [476, 395] on link "Upload your Recording from Kaltura Capture" at bounding box center [469, 401] width 172 height 40
click at [497, 483] on link "Adding a Video to Your Assignment or Discussion Board" at bounding box center [470, 494] width 127 height 45
